Goal: Find specific page/section: Find specific page/section

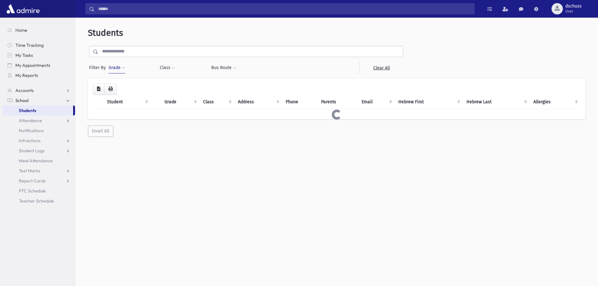
scroll to position [17, 0]
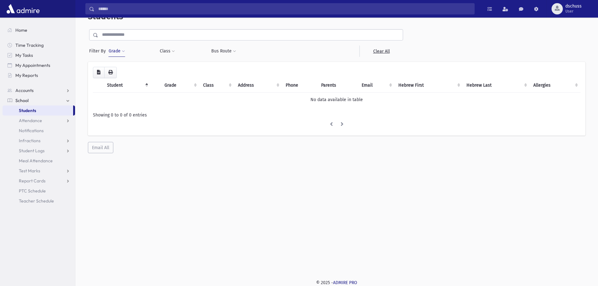
click at [118, 51] on button "Grade" at bounding box center [116, 51] width 17 height 11
click at [141, 80] on button "Filter" at bounding box center [146, 83] width 70 height 9
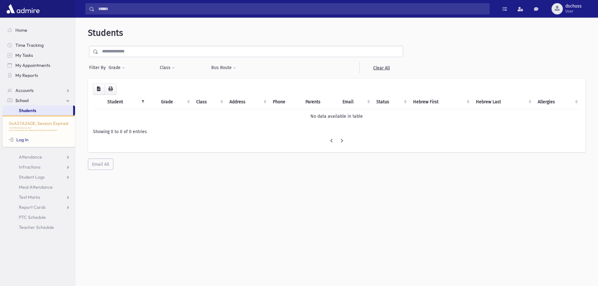
click at [49, 113] on link "Students" at bounding box center [38, 110] width 71 height 10
click at [122, 69] on span at bounding box center [123, 68] width 3 height 4
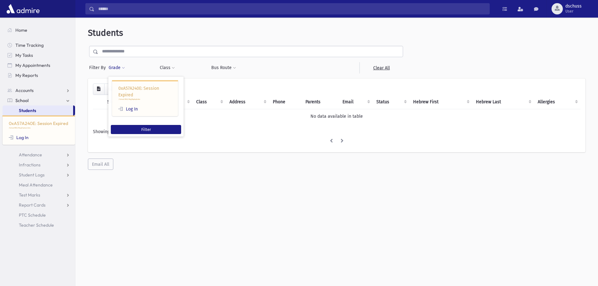
click at [242, 203] on div "Students Filter By Grade 0xA57A240E: Session Expired /School/REG/RegDisplayInde…" at bounding box center [336, 154] width 523 height 268
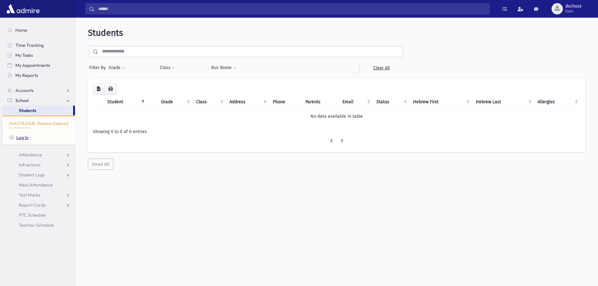
click at [23, 137] on link "Log In" at bounding box center [19, 138] width 20 height 6
